Goal: Task Accomplishment & Management: Complete application form

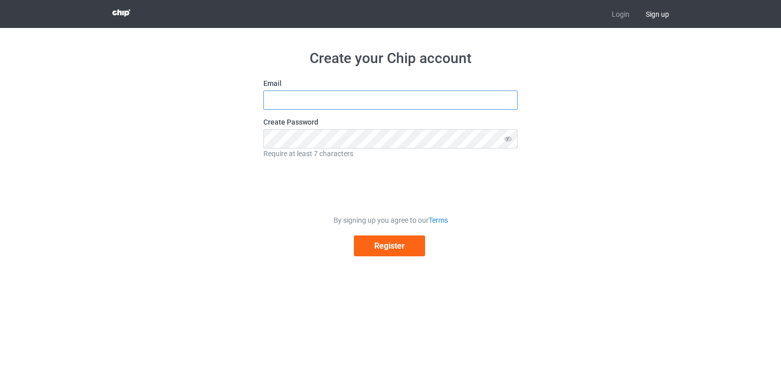
click at [367, 97] on input "text" at bounding box center [390, 99] width 254 height 19
type input "[EMAIL_ADDRESS][DOMAIN_NAME]"
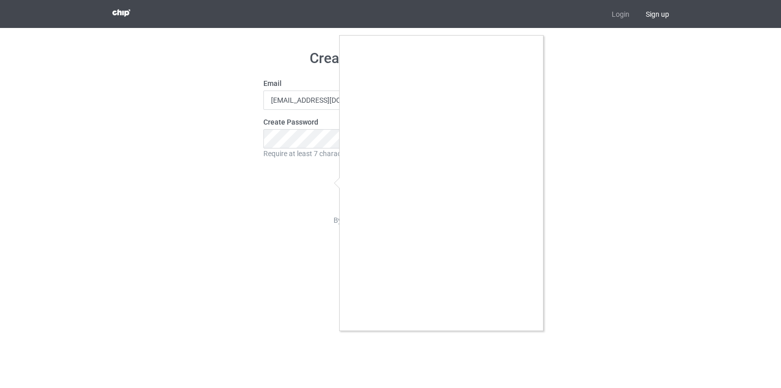
click at [307, 137] on div at bounding box center [390, 194] width 781 height 388
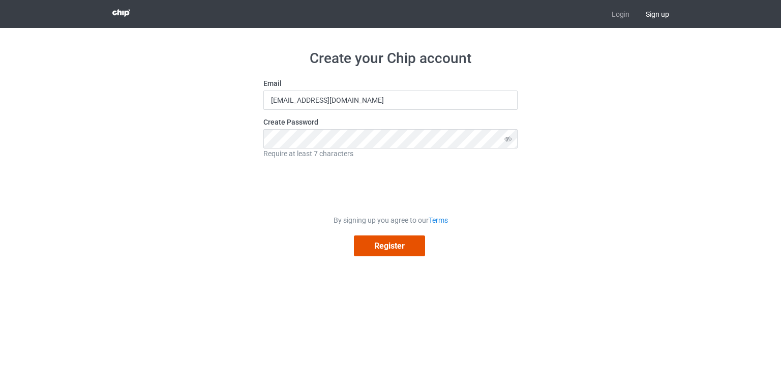
click at [405, 240] on button "Register" at bounding box center [389, 245] width 71 height 21
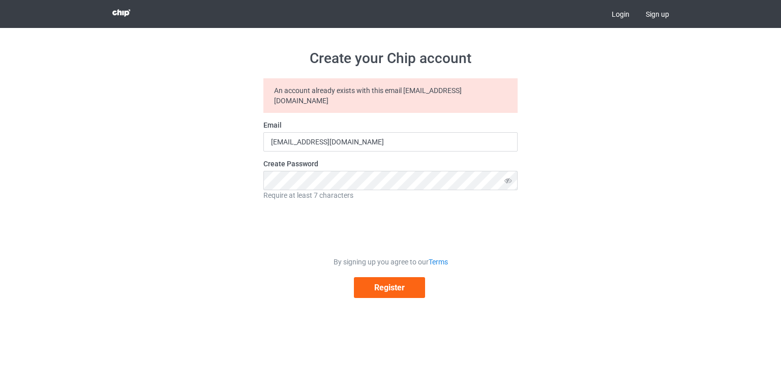
click at [623, 15] on link "Login" at bounding box center [620, 14] width 34 height 28
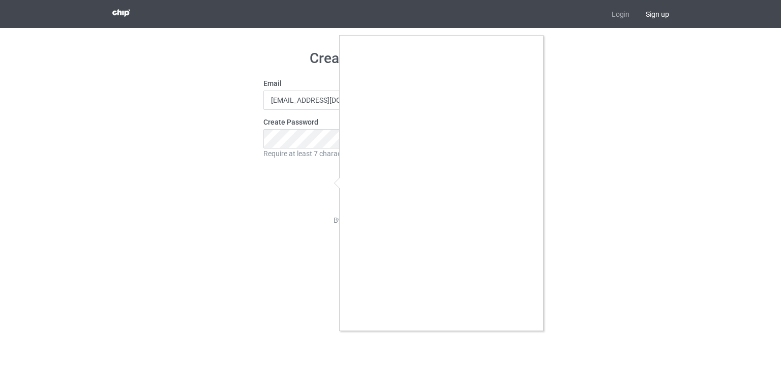
click at [545, 66] on div at bounding box center [390, 194] width 781 height 388
click at [331, 185] on div at bounding box center [390, 194] width 781 height 388
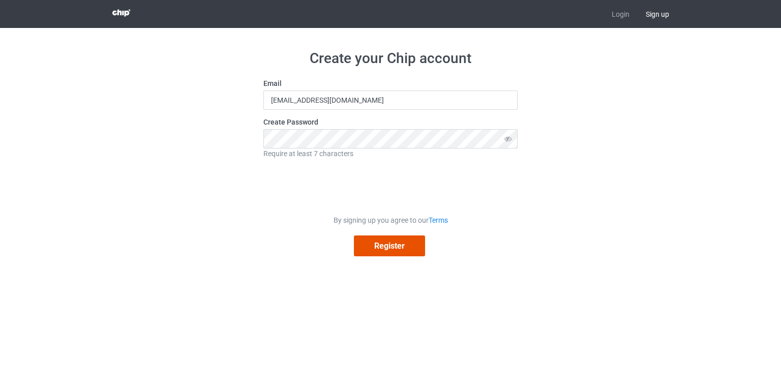
click at [413, 244] on button "Register" at bounding box center [389, 245] width 71 height 21
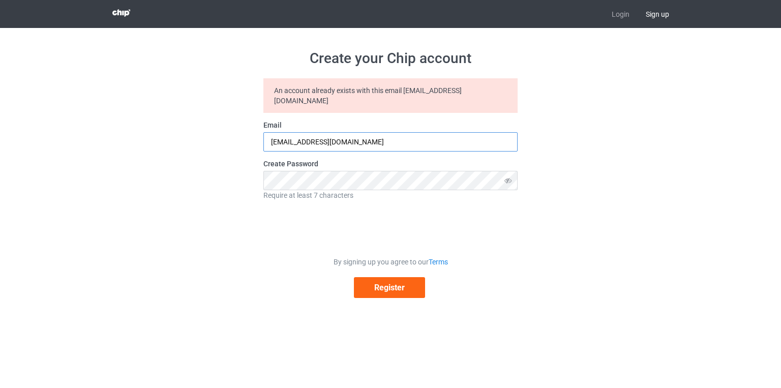
click at [450, 132] on input "[EMAIL_ADDRESS][DOMAIN_NAME]" at bounding box center [390, 141] width 254 height 19
click at [470, 159] on label "Create Password" at bounding box center [390, 164] width 254 height 10
click at [457, 159] on label "Create Password" at bounding box center [390, 164] width 254 height 10
click at [452, 132] on input "[EMAIL_ADDRESS][DOMAIN_NAME]" at bounding box center [390, 141] width 254 height 19
type input "b"
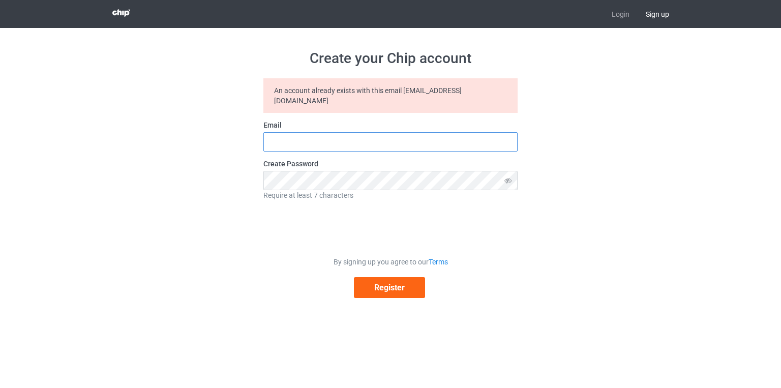
click at [403, 132] on input "text" at bounding box center [390, 141] width 254 height 19
click at [345, 133] on input "brahimgo" at bounding box center [390, 141] width 254 height 19
click at [510, 174] on icon at bounding box center [508, 180] width 19 height 19
click at [509, 171] on icon at bounding box center [508, 180] width 19 height 19
click at [397, 132] on input "brahimgo" at bounding box center [390, 141] width 254 height 19
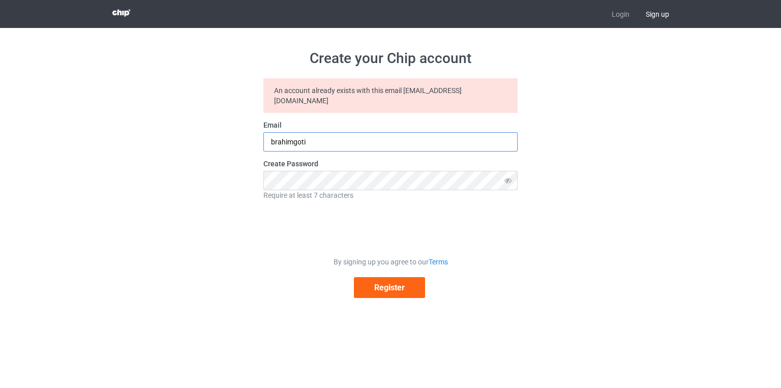
type input "brahimgotijara@gmail.com"
click at [413, 277] on button "Register" at bounding box center [389, 287] width 71 height 21
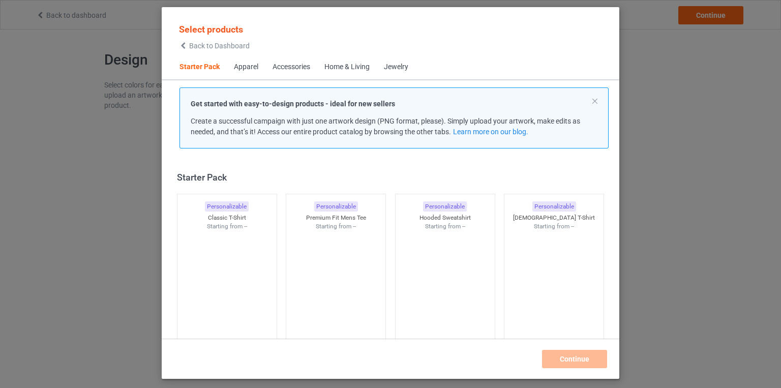
scroll to position [13, 0]
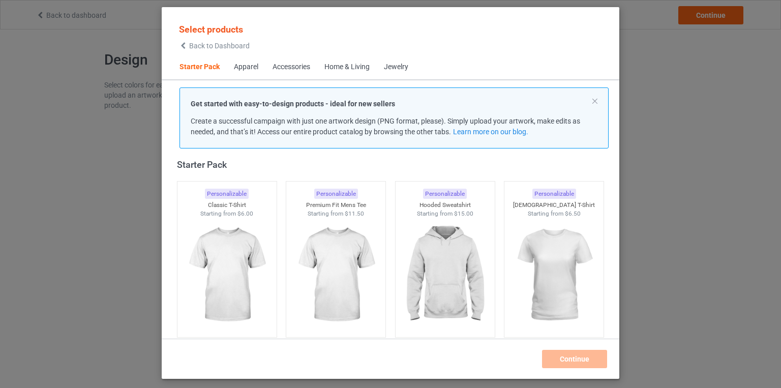
click at [664, 79] on div "Select products Back to Dashboard Starter Pack Apparel Accessories Home & Livin…" at bounding box center [390, 194] width 781 height 388
